Goal: Complete application form

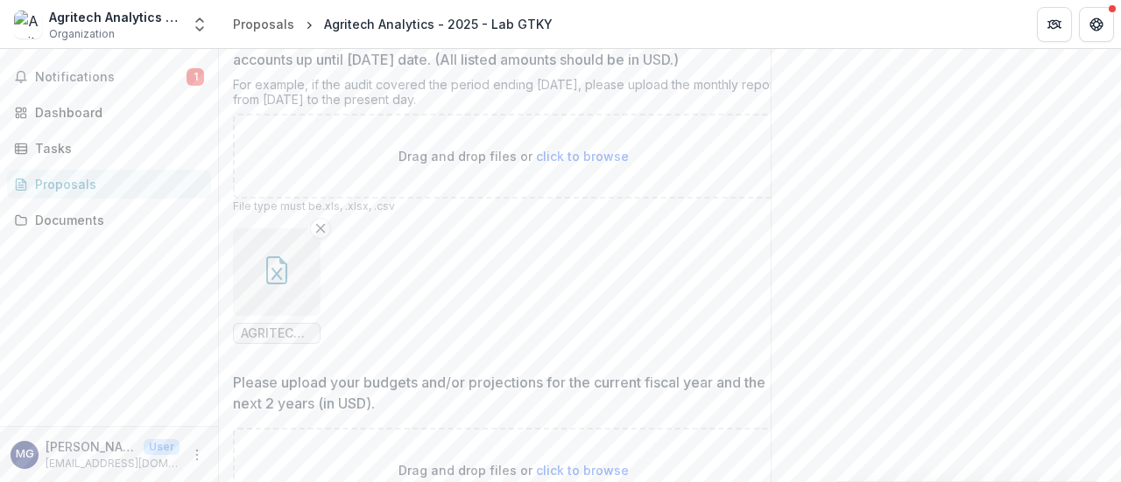
scroll to position [1167, 0]
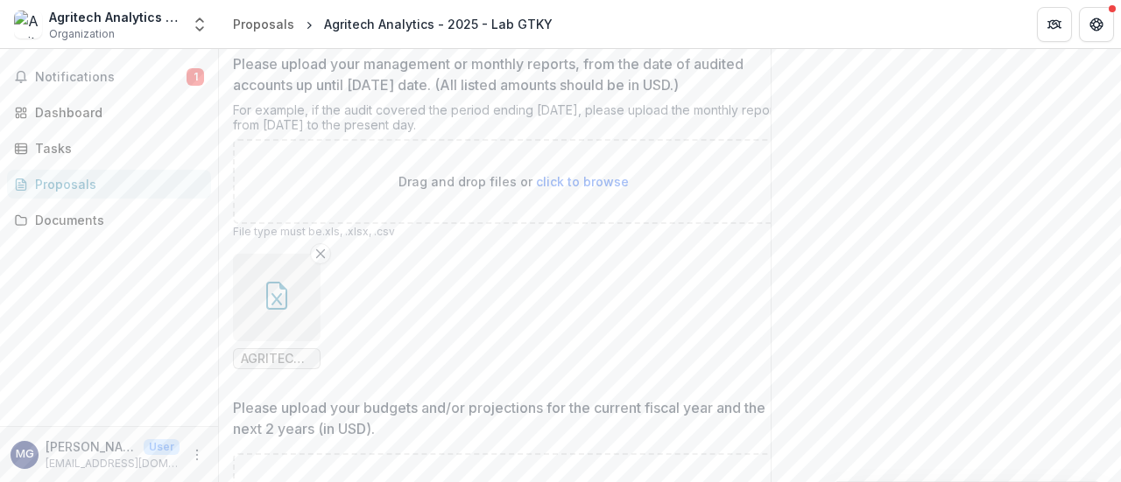
click at [583, 189] on span "click to browse" at bounding box center [582, 181] width 93 height 15
type input "**********"
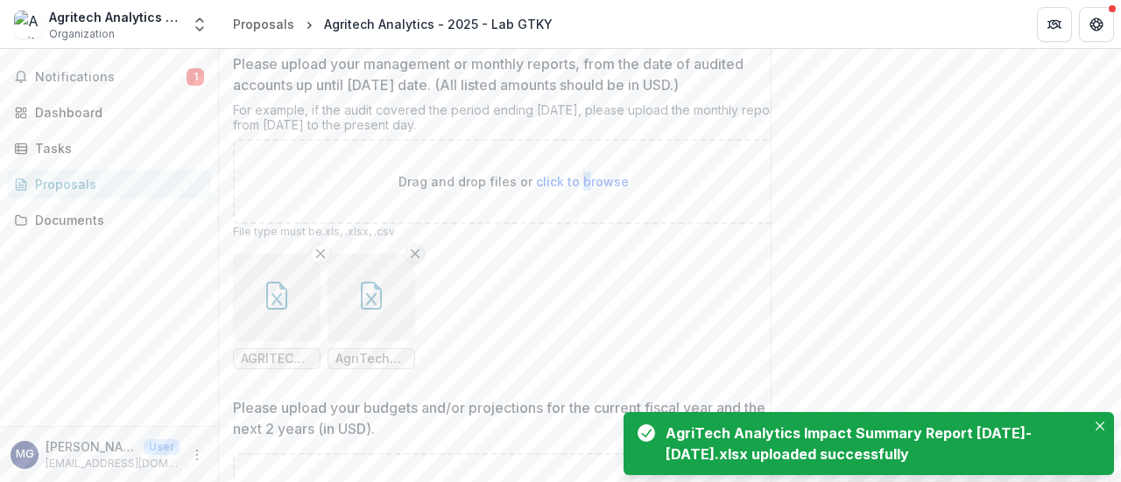
click at [420, 261] on icon "Remove File" at bounding box center [415, 254] width 14 height 14
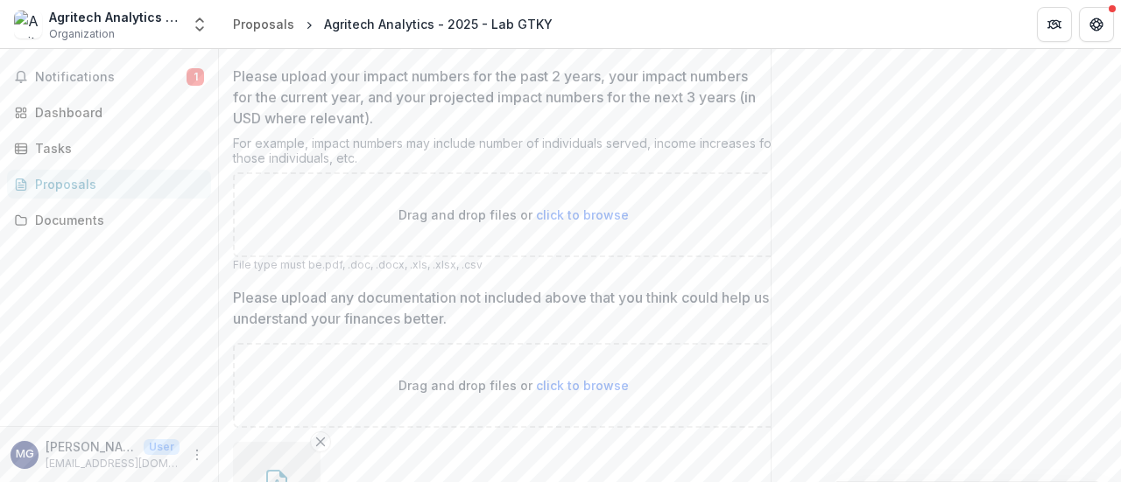
scroll to position [2101, 0]
click at [590, 228] on span "click to browse" at bounding box center [582, 220] width 93 height 15
type input "**********"
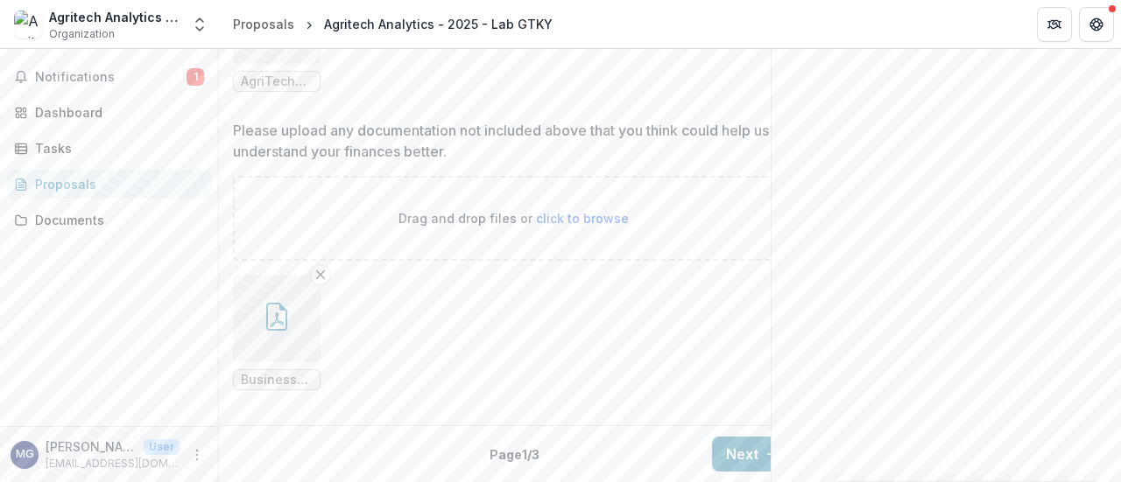
scroll to position [2479, 0]
click at [749, 437] on button "Next" at bounding box center [752, 454] width 81 height 35
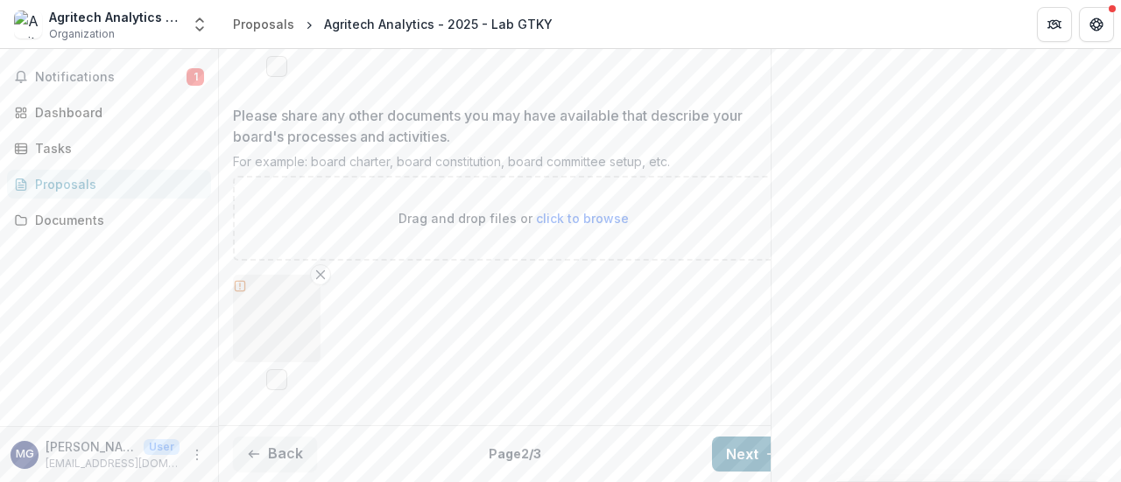
scroll to position [2233, 0]
click at [742, 441] on button "Next" at bounding box center [752, 454] width 81 height 35
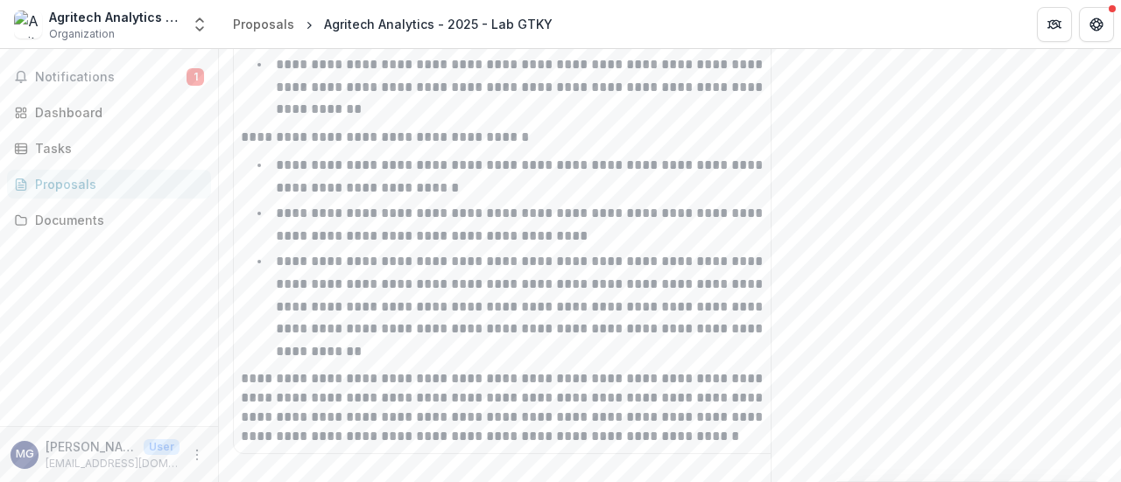
scroll to position [2683, 0]
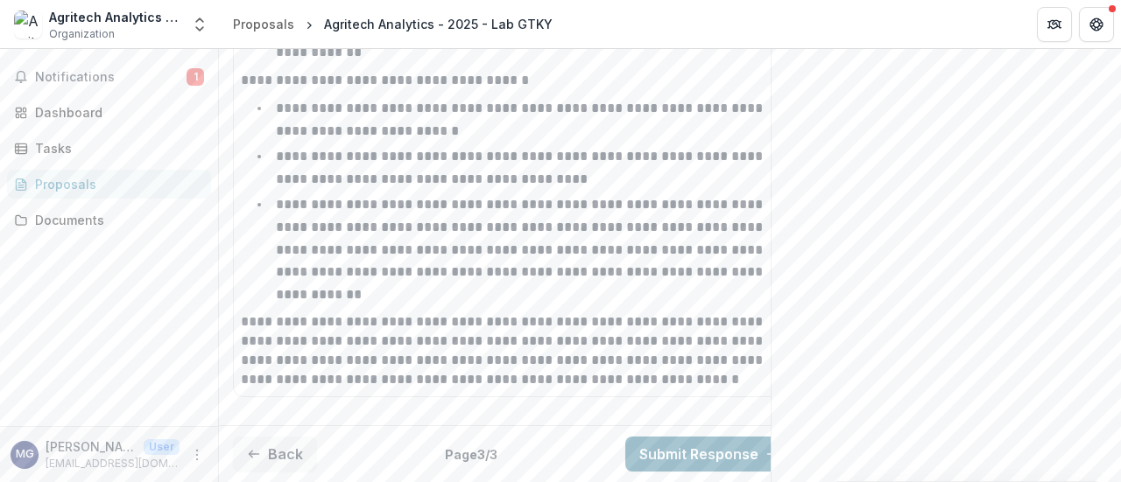
click at [696, 437] on button "Submit Response" at bounding box center [709, 454] width 168 height 35
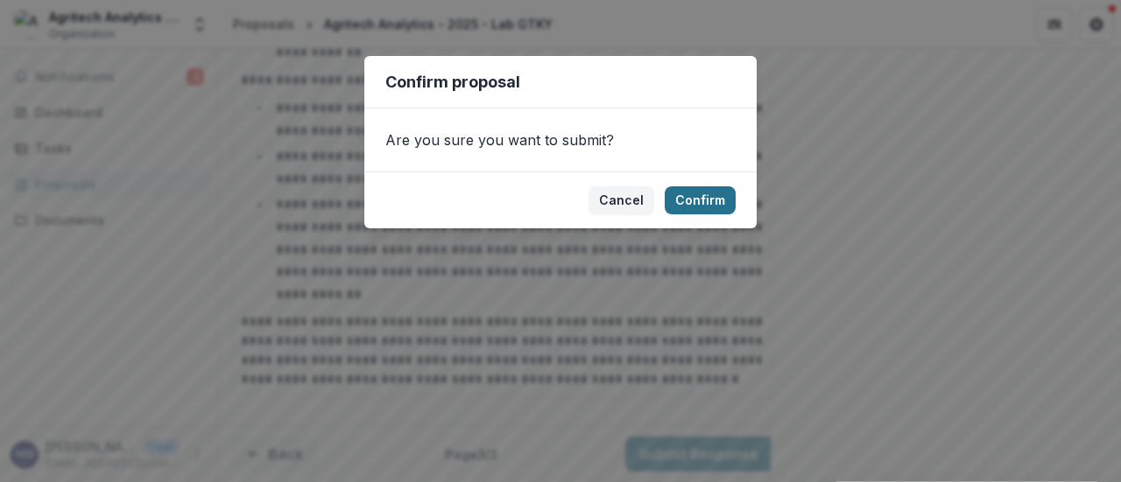
click at [706, 214] on footer "Cancel Confirm" at bounding box center [560, 200] width 392 height 57
click at [700, 202] on button "Confirm" at bounding box center [700, 200] width 71 height 28
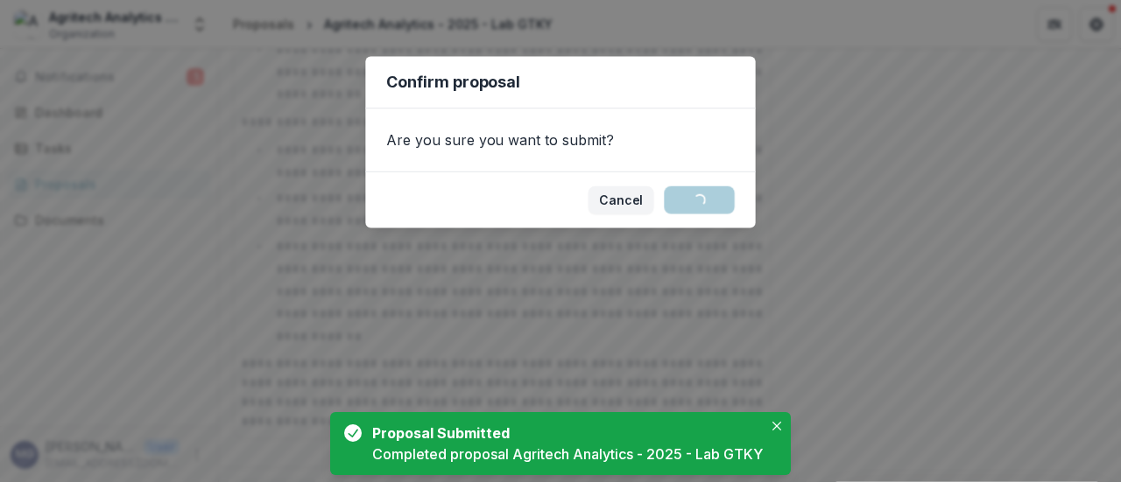
scroll to position [2739, 0]
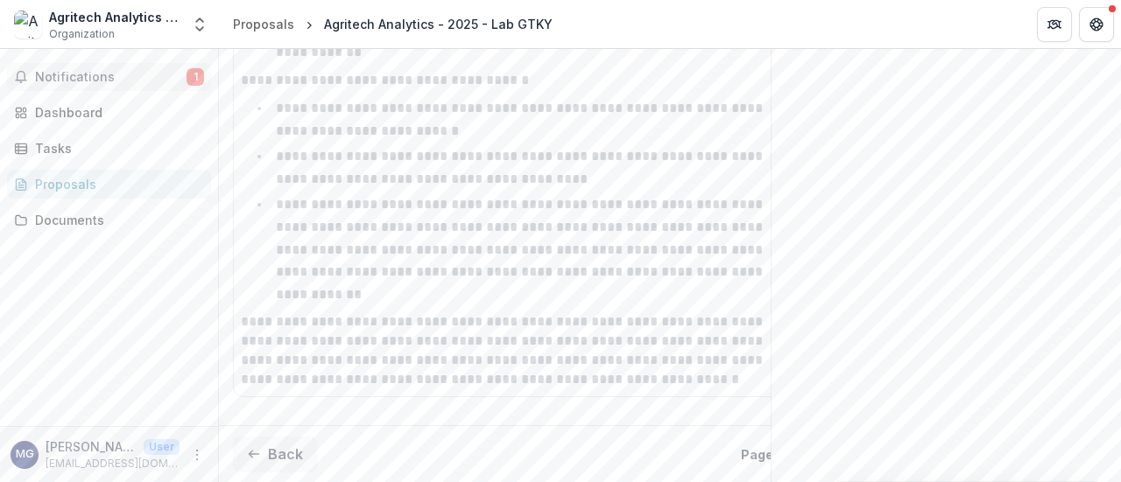
click at [192, 88] on button "Notifications 1" at bounding box center [109, 77] width 204 height 28
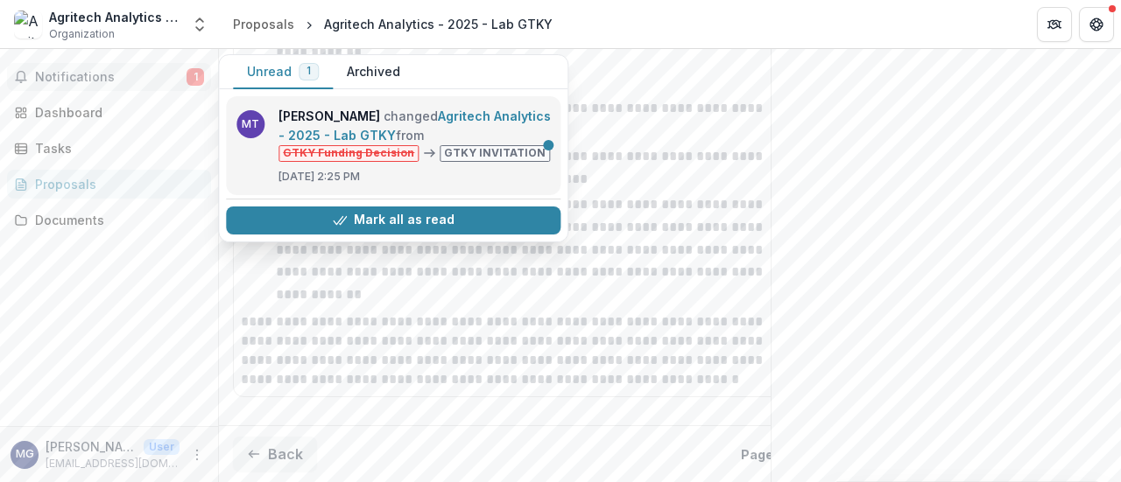
click at [395, 126] on link "Agritech Analytics - 2025 - Lab GTKY" at bounding box center [414, 126] width 272 height 34
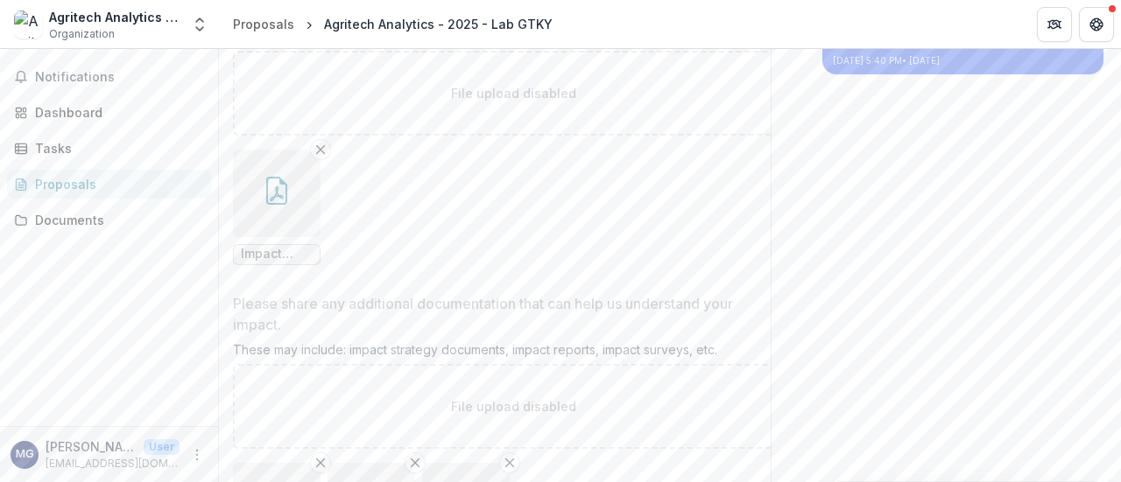
scroll to position [520, 0]
click at [282, 229] on button "button" at bounding box center [277, 185] width 88 height 88
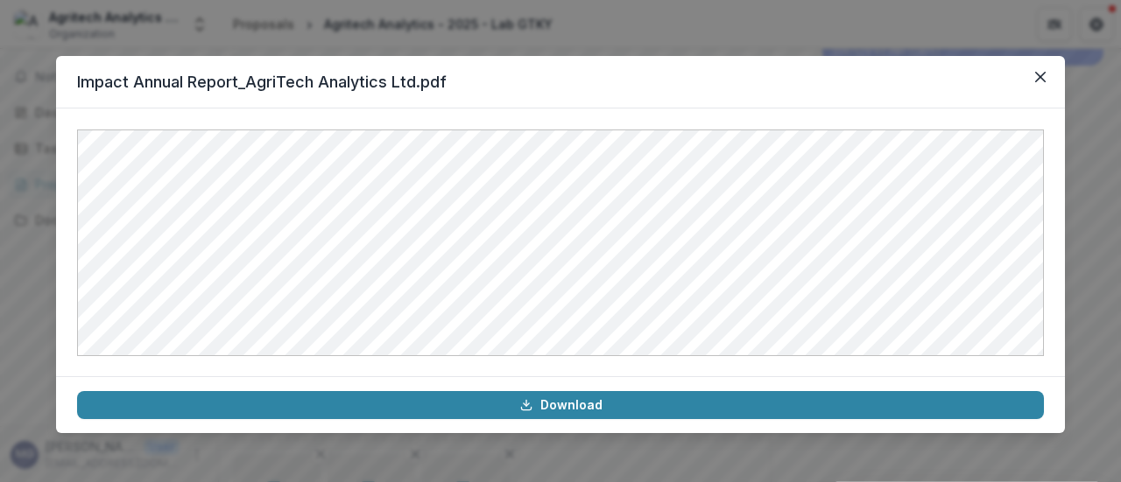
click at [665, 29] on div "Impact Annual Report_AgriTech Analytics Ltd.pdf Download" at bounding box center [560, 241] width 1121 height 482
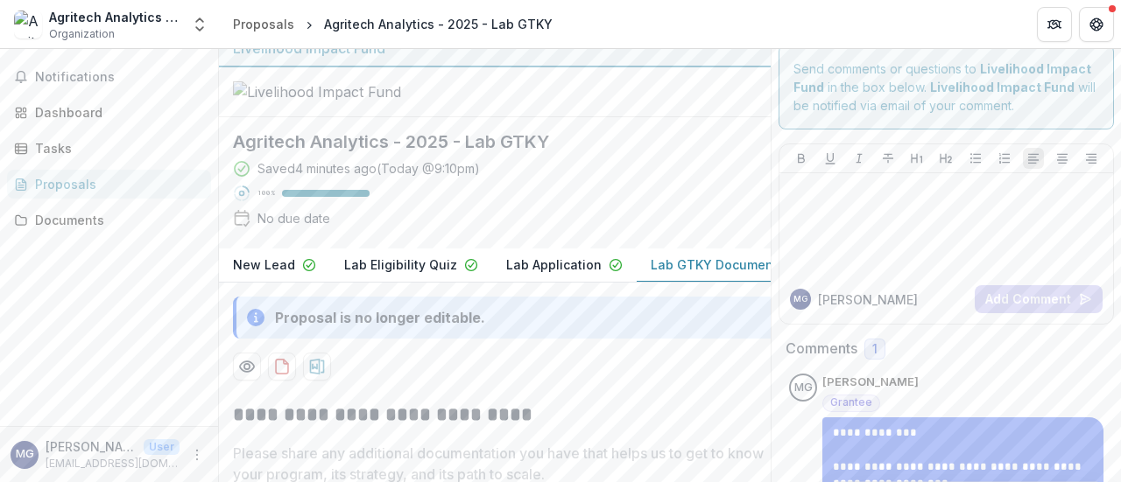
scroll to position [0, 0]
